Goal: Task Accomplishment & Management: Use online tool/utility

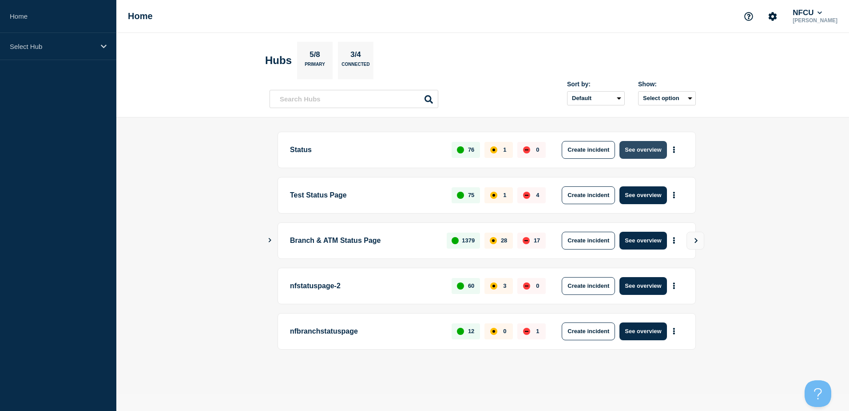
click at [630, 151] on button "See overview" at bounding box center [643, 150] width 47 height 18
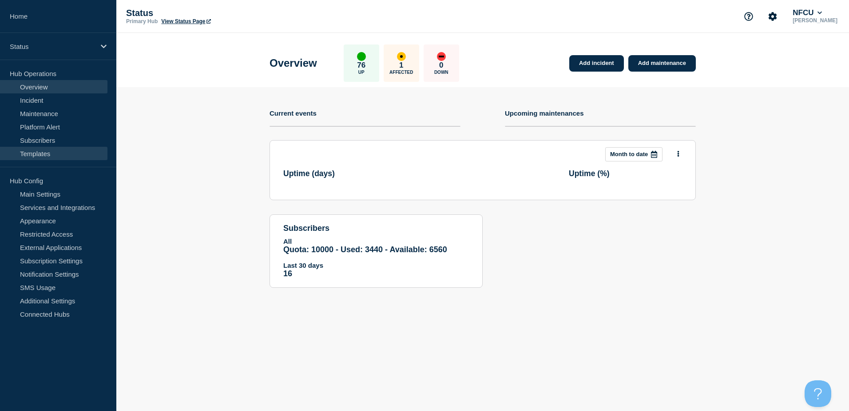
click at [44, 157] on link "Templates" at bounding box center [54, 153] width 108 height 13
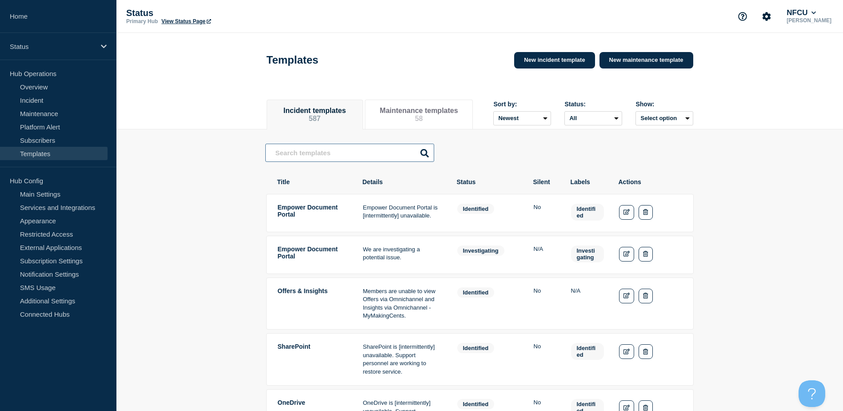
click at [323, 152] on input "text" at bounding box center [349, 153] width 169 height 18
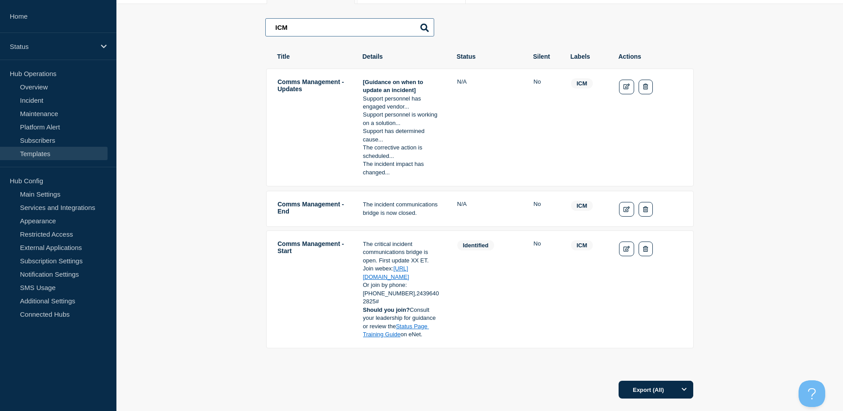
scroll to position [133, 0]
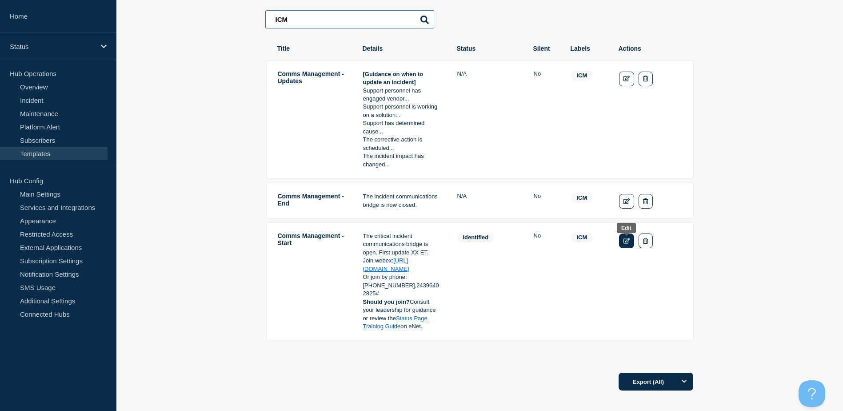
type input "ICM"
click at [625, 243] on icon "Edit" at bounding box center [626, 241] width 7 height 6
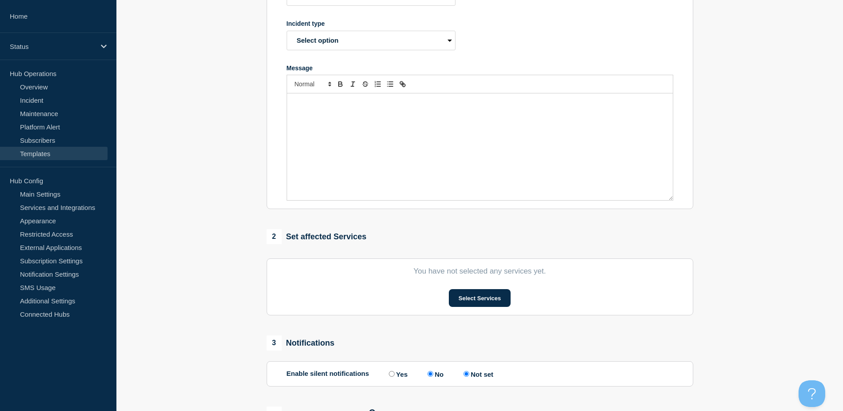
type input "Comms Management - Start"
select select "identified"
radio input "true"
radio input "false"
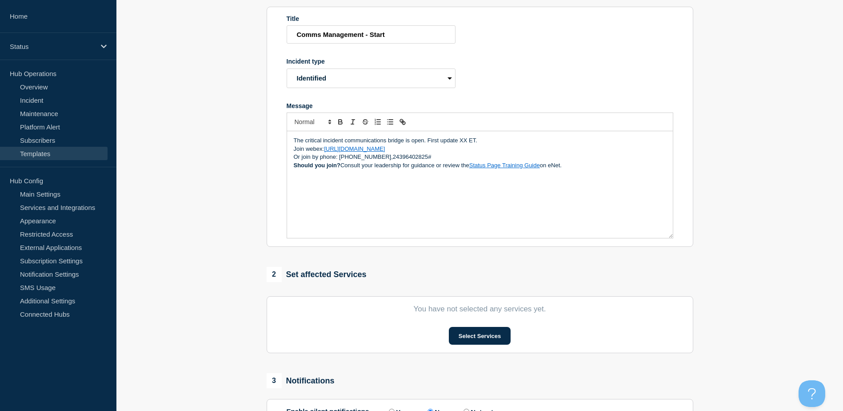
scroll to position [89, 0]
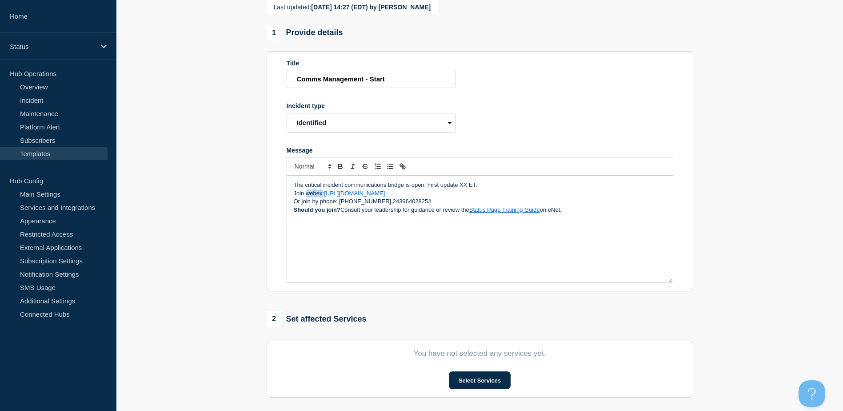
drag, startPoint x: 306, startPoint y: 197, endPoint x: 322, endPoint y: 195, distance: 16.6
click at [322, 195] on p "Join webex: [URL][DOMAIN_NAME]" at bounding box center [480, 193] width 372 height 8
drag, startPoint x: 470, startPoint y: 199, endPoint x: 326, endPoint y: 197, distance: 143.5
click at [326, 197] on p "Join Teams: [URL][DOMAIN_NAME]" at bounding box center [480, 193] width 372 height 8
drag, startPoint x: 348, startPoint y: 203, endPoint x: 356, endPoint y: 203, distance: 7.6
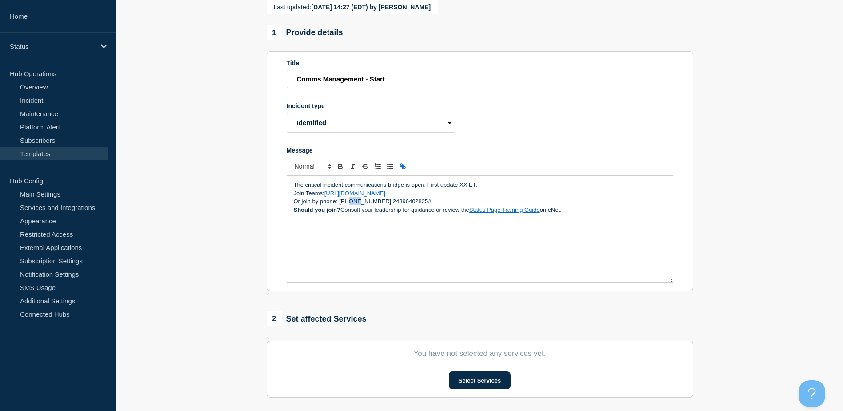
click at [356, 203] on p "Or join by phone: [PHONE_NUMBER],24396402825#" at bounding box center [480, 201] width 372 height 8
drag, startPoint x: 572, startPoint y: 217, endPoint x: 278, endPoint y: 175, distance: 297.6
click at [278, 175] on section "Title Comms Management - Start Incident type Select option Investigating Identi…" at bounding box center [480, 171] width 427 height 240
copy div "The critical incident communications bridge is open. First update XX ET. Join T…"
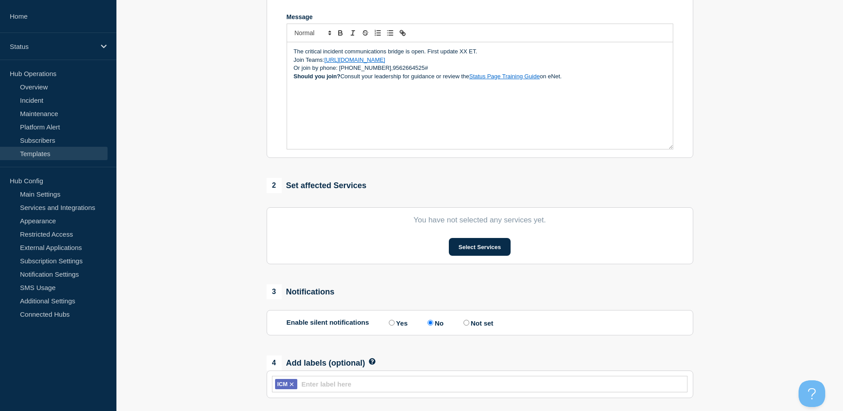
scroll to position [277, 0]
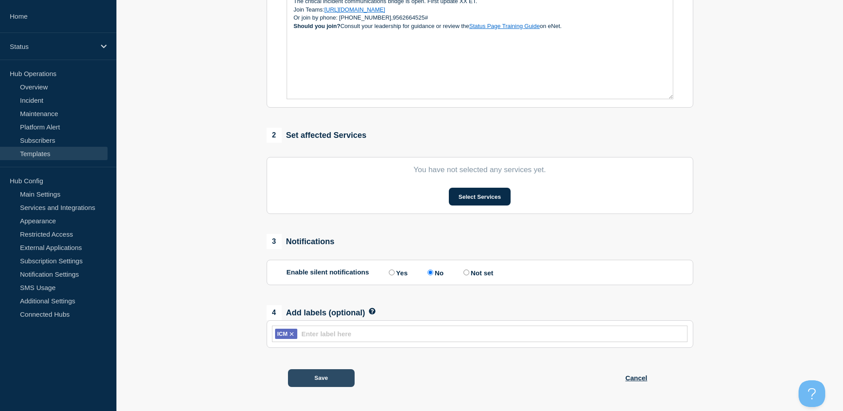
click at [306, 378] on button "Save" at bounding box center [321, 378] width 67 height 18
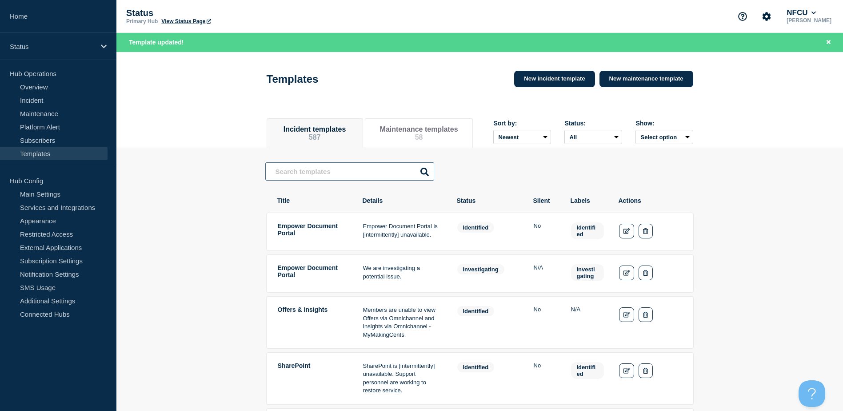
click at [309, 172] on input "text" at bounding box center [349, 171] width 169 height 18
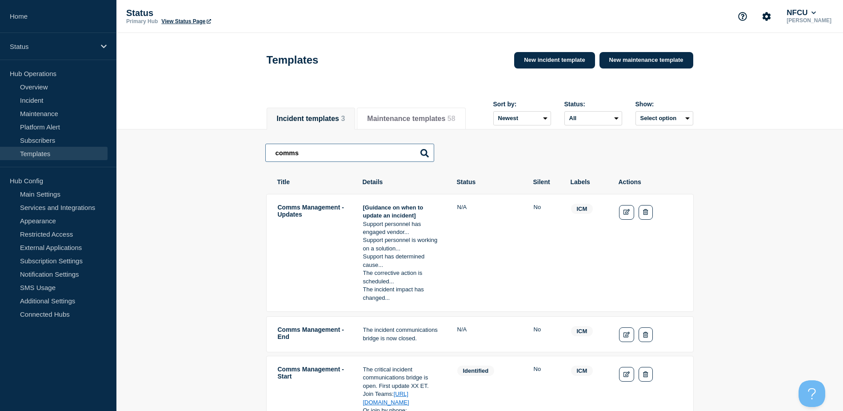
type input "comms"
